Goal: Task Accomplishment & Management: Manage account settings

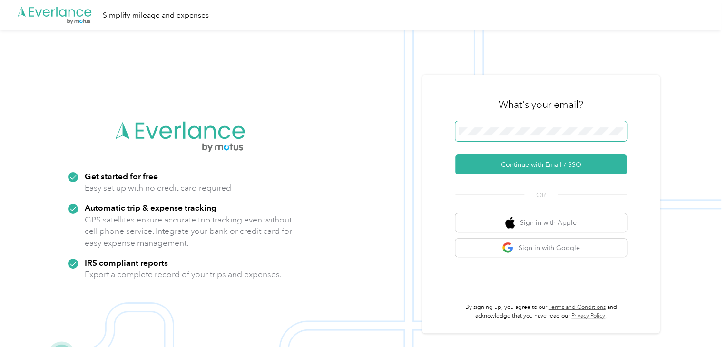
click at [477, 139] on span at bounding box center [540, 131] width 171 height 20
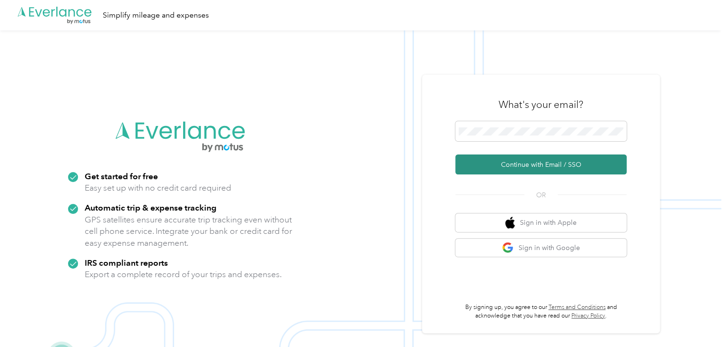
click at [511, 164] on button "Continue with Email / SSO" at bounding box center [540, 165] width 171 height 20
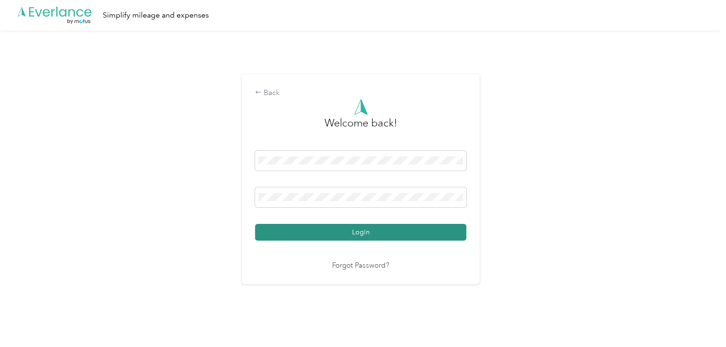
click at [382, 230] on button "Login" at bounding box center [360, 232] width 211 height 17
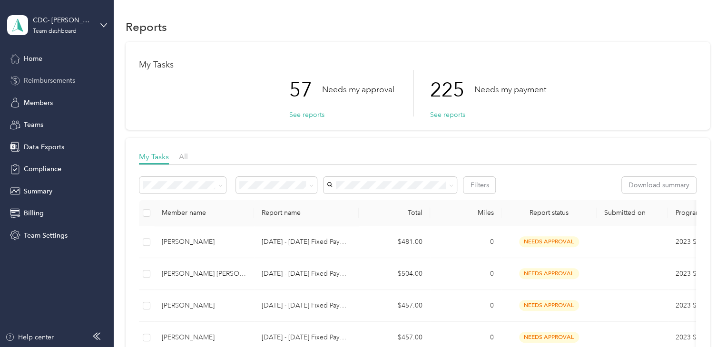
click at [40, 78] on span "Reimbursements" at bounding box center [49, 81] width 51 height 10
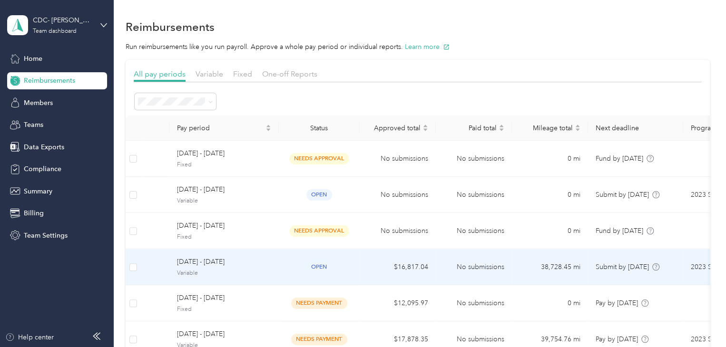
click at [268, 265] on span "[DATE] - [DATE]" at bounding box center [224, 262] width 94 height 10
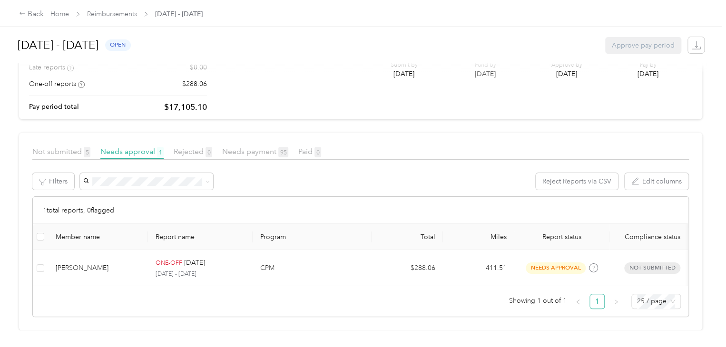
scroll to position [121, 0]
click at [61, 147] on span "Not submitted 5" at bounding box center [61, 151] width 58 height 9
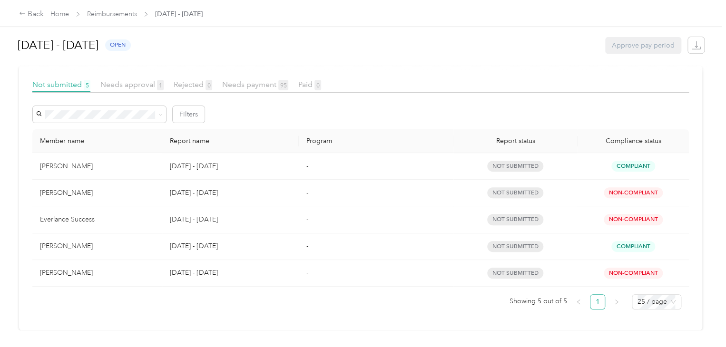
scroll to position [175, 0]
click at [58, 16] on link "Home" at bounding box center [59, 14] width 19 height 8
